Goal: Information Seeking & Learning: Learn about a topic

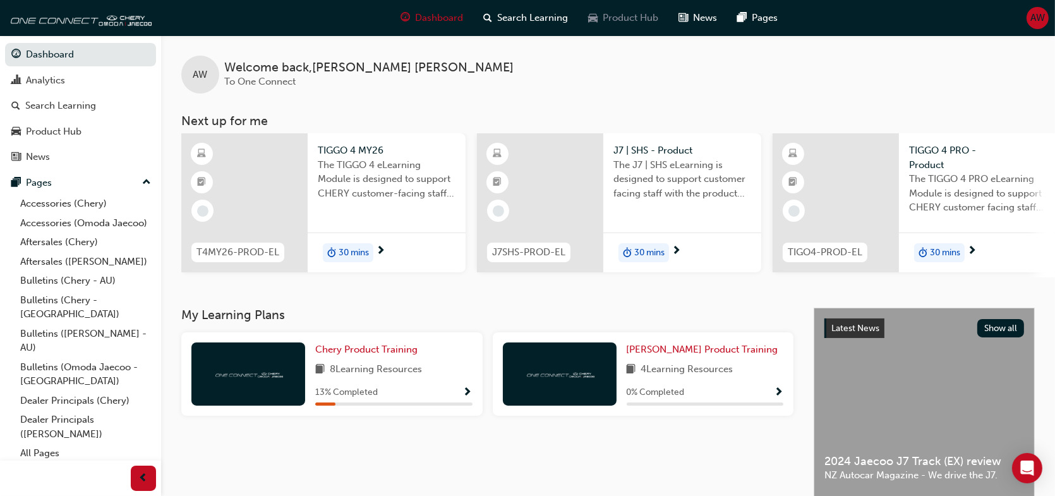
click at [627, 20] on span "Product Hub" at bounding box center [631, 18] width 56 height 15
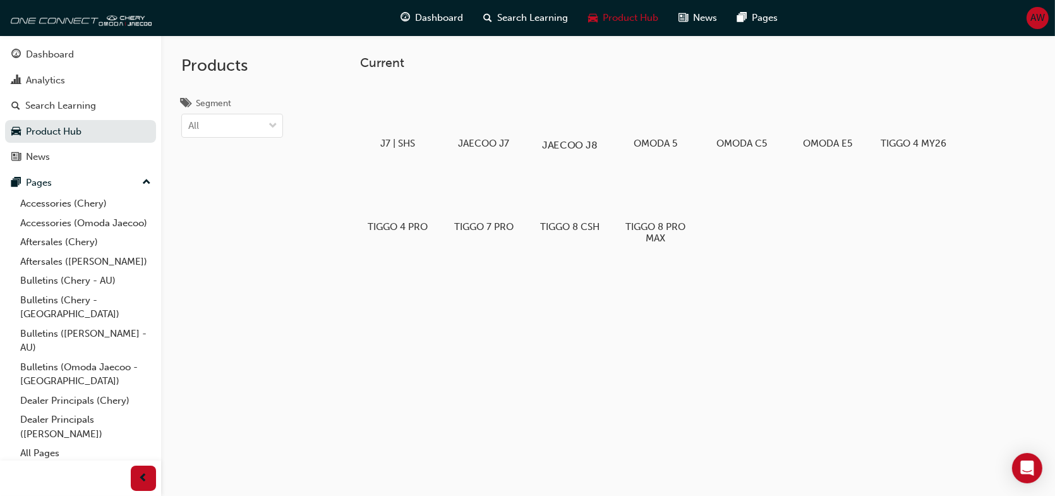
click at [564, 114] on div at bounding box center [570, 108] width 70 height 51
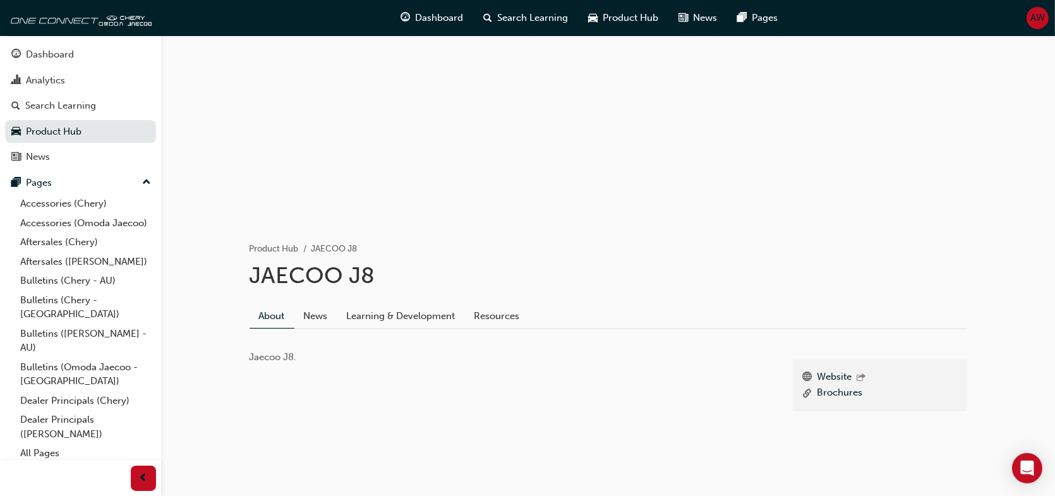
scroll to position [94, 0]
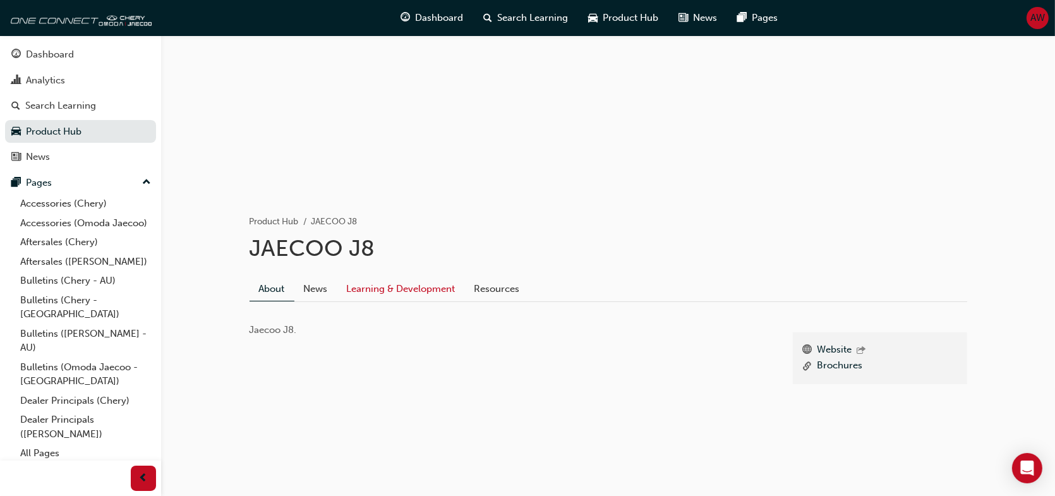
click at [417, 291] on link "Learning & Development" at bounding box center [401, 289] width 128 height 24
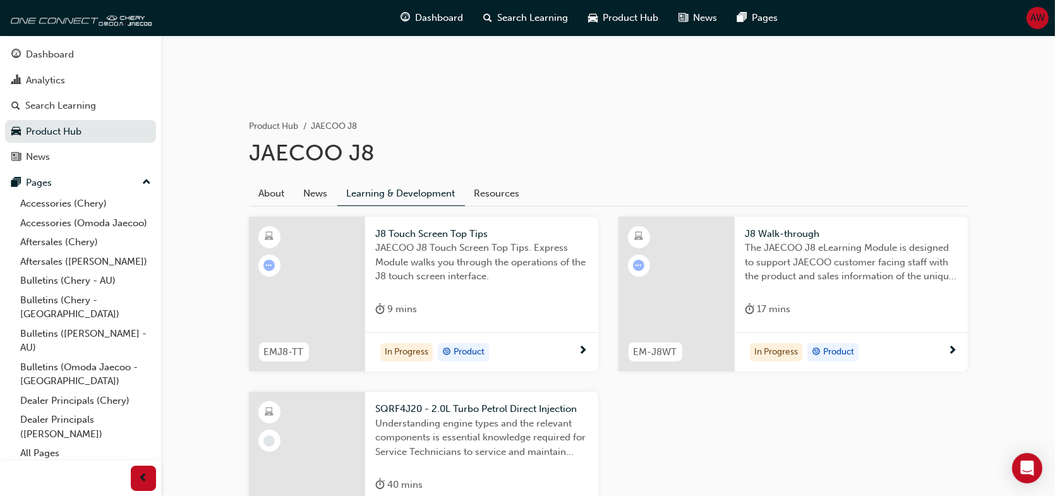
scroll to position [316, 0]
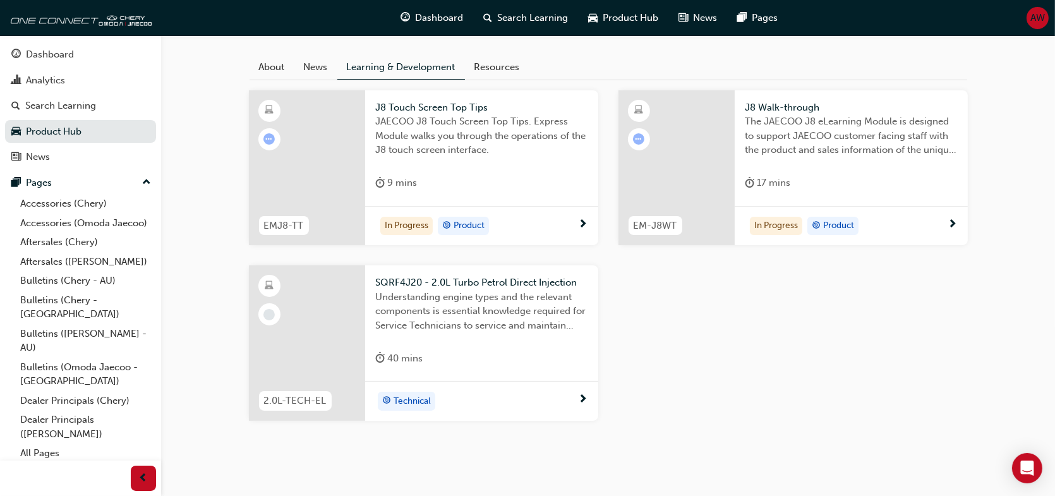
click at [457, 107] on span "J8 Touch Screen Top Tips" at bounding box center [481, 107] width 213 height 15
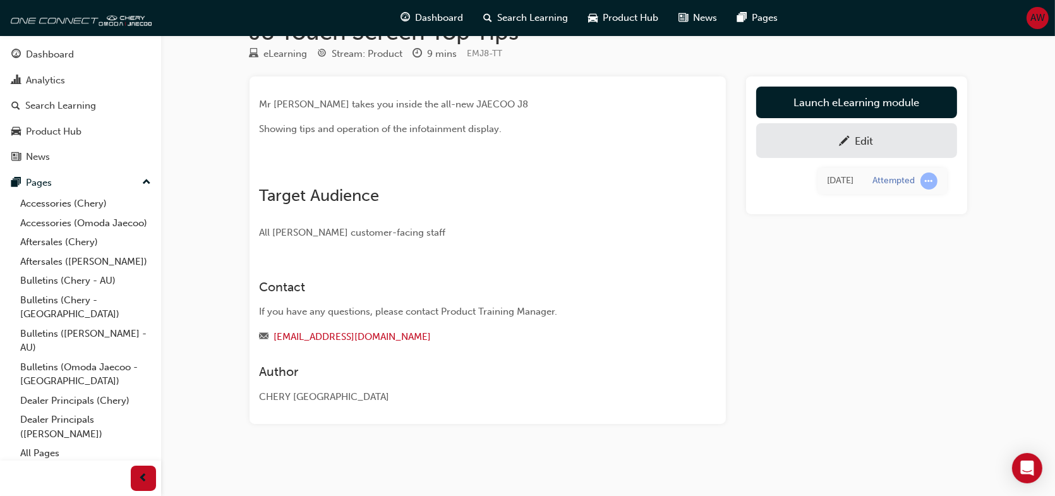
scroll to position [63, 0]
click at [260, 172] on img at bounding box center [260, 172] width 0 height 0
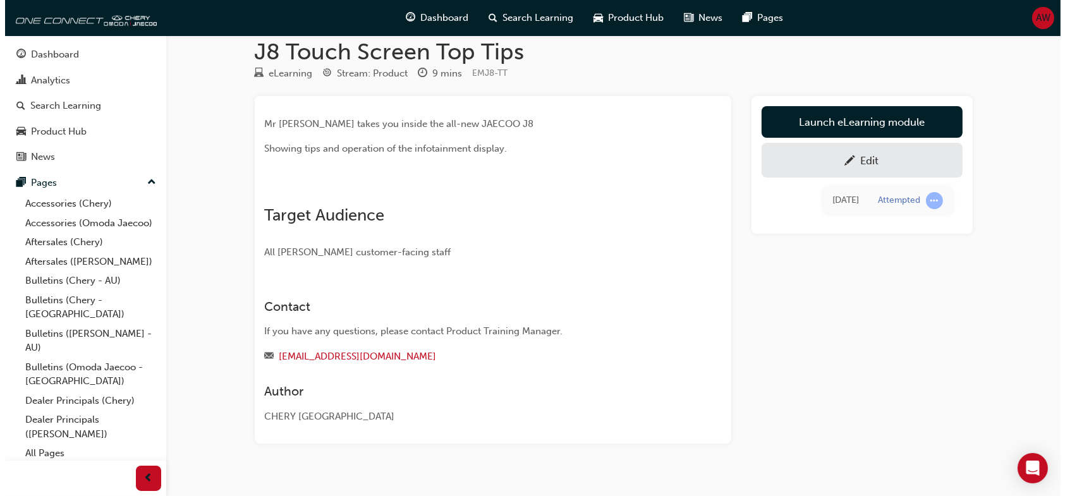
scroll to position [0, 0]
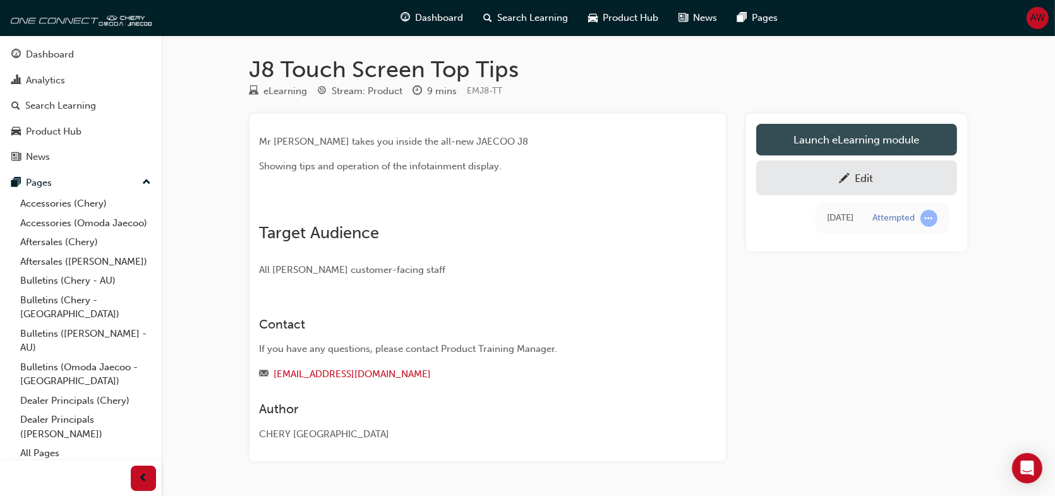
click at [794, 139] on link "Launch eLearning module" at bounding box center [857, 140] width 201 height 32
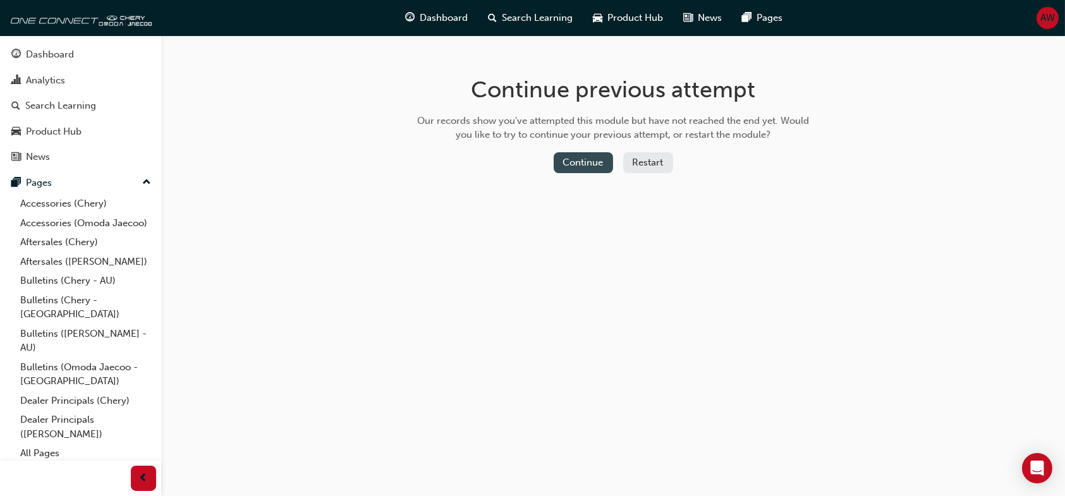
click at [583, 162] on button "Continue" at bounding box center [583, 162] width 59 height 21
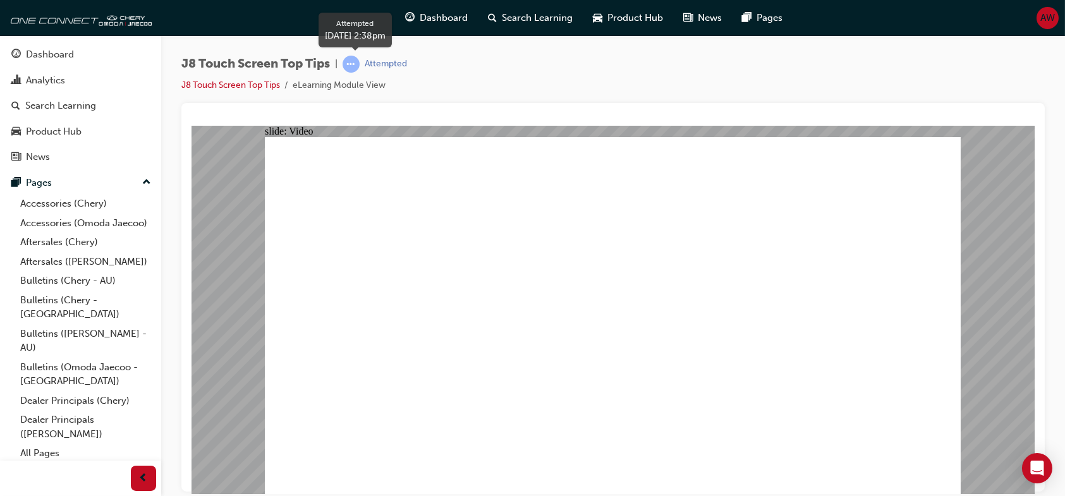
click at [355, 63] on span "learningRecordVerb_ATTEMPT-icon" at bounding box center [351, 64] width 17 height 17
click at [1038, 116] on div at bounding box center [612, 297] width 863 height 389
